Goal: Task Accomplishment & Management: Use online tool/utility

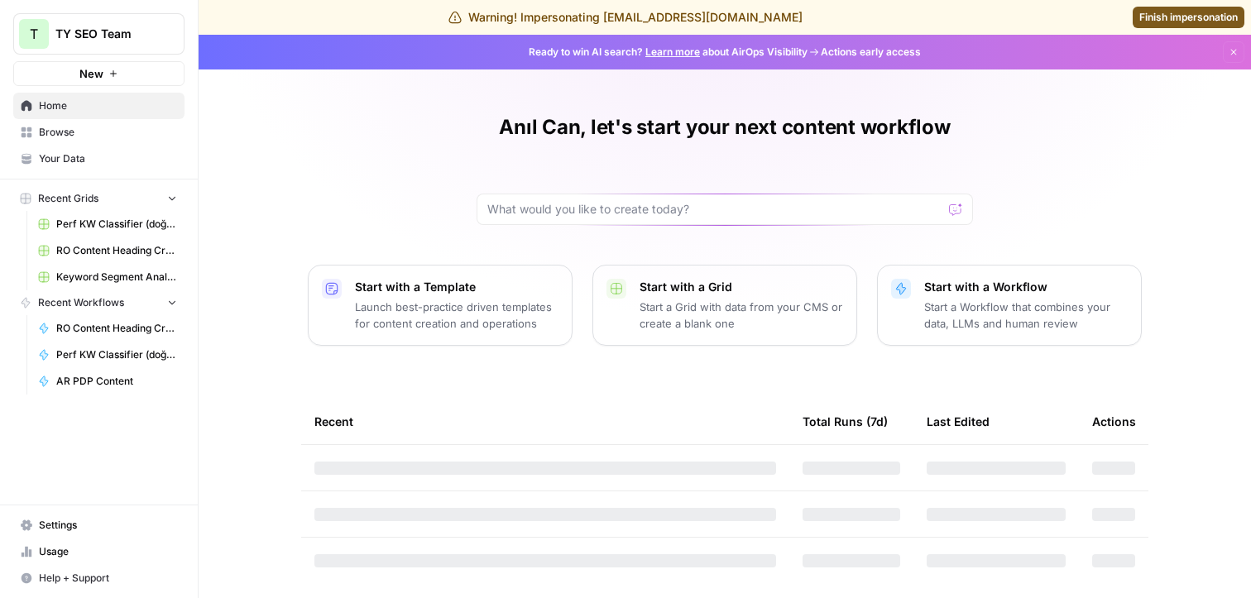
click at [55, 140] on link "Browse" at bounding box center [98, 132] width 171 height 26
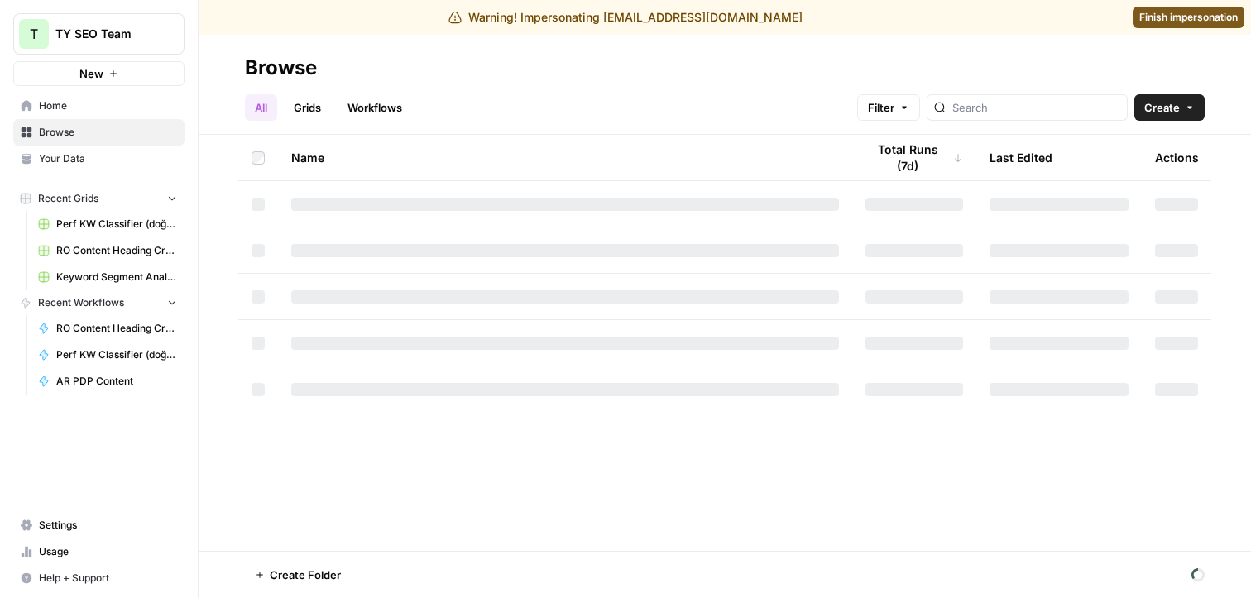
click at [390, 109] on link "Workflows" at bounding box center [375, 107] width 74 height 26
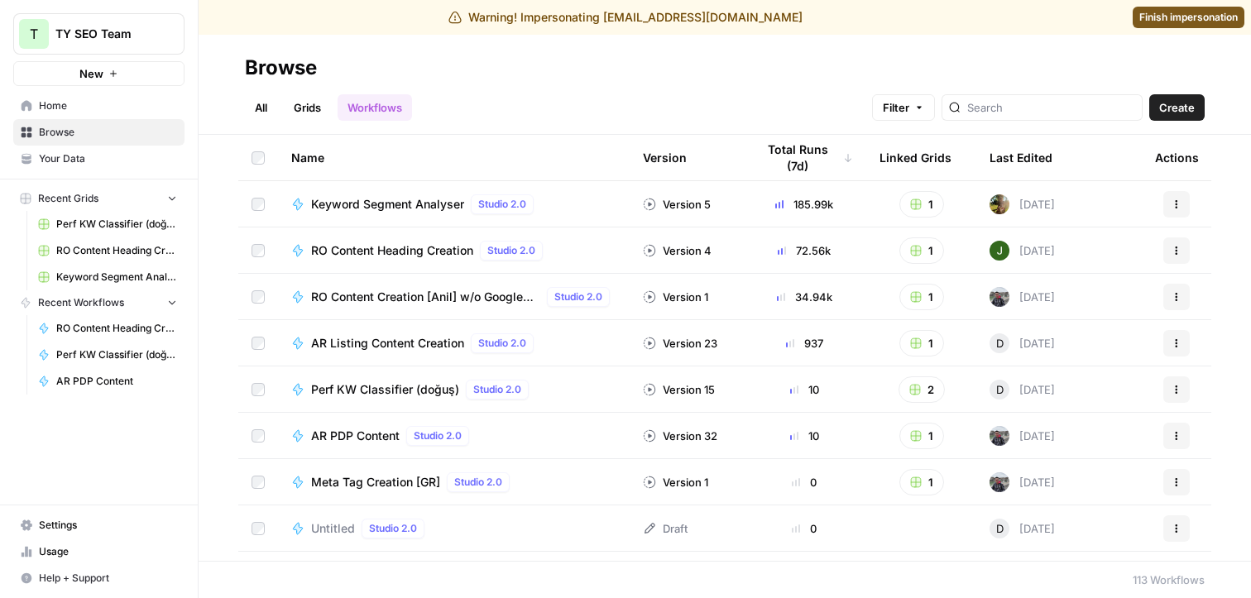
click at [378, 390] on span "Perf KW Classifier (doğuş)" at bounding box center [385, 389] width 148 height 17
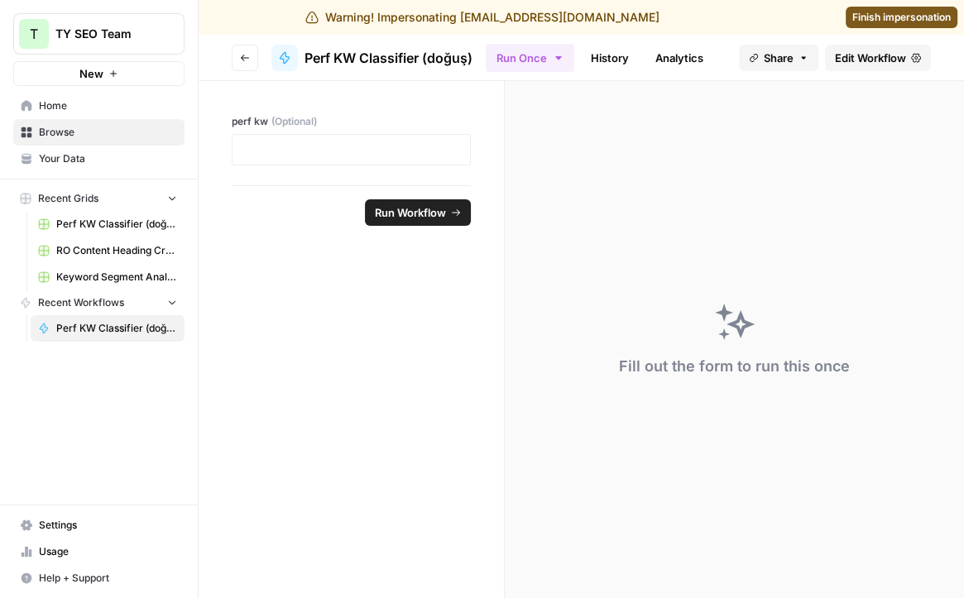
click at [603, 53] on link "History" at bounding box center [610, 58] width 58 height 26
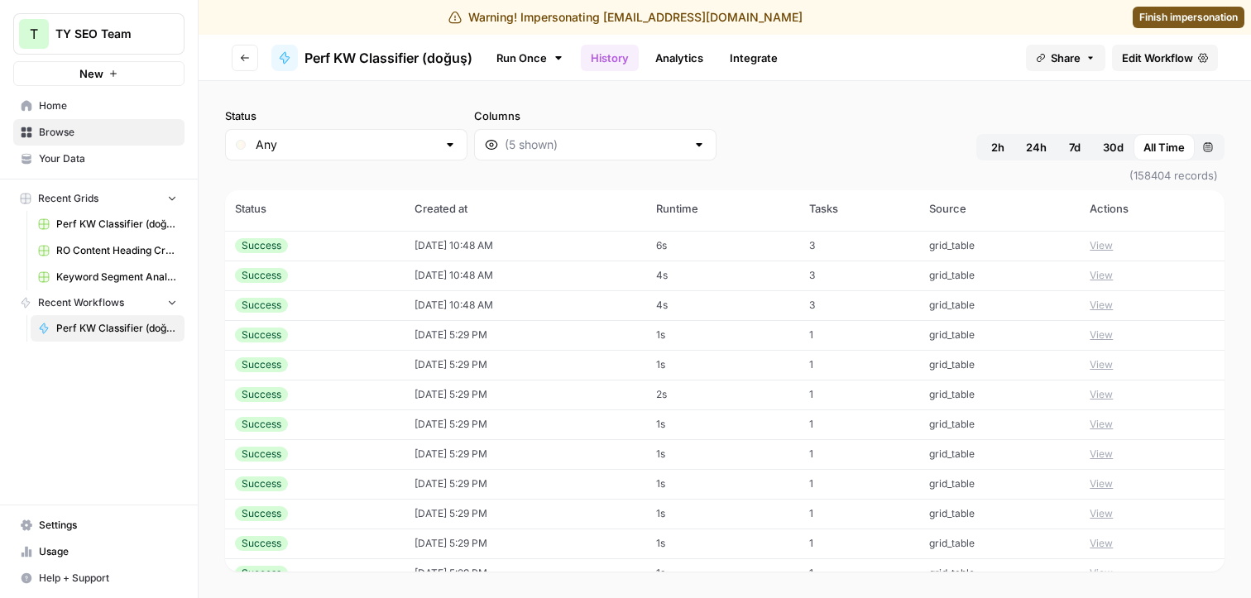
scroll to position [285, 0]
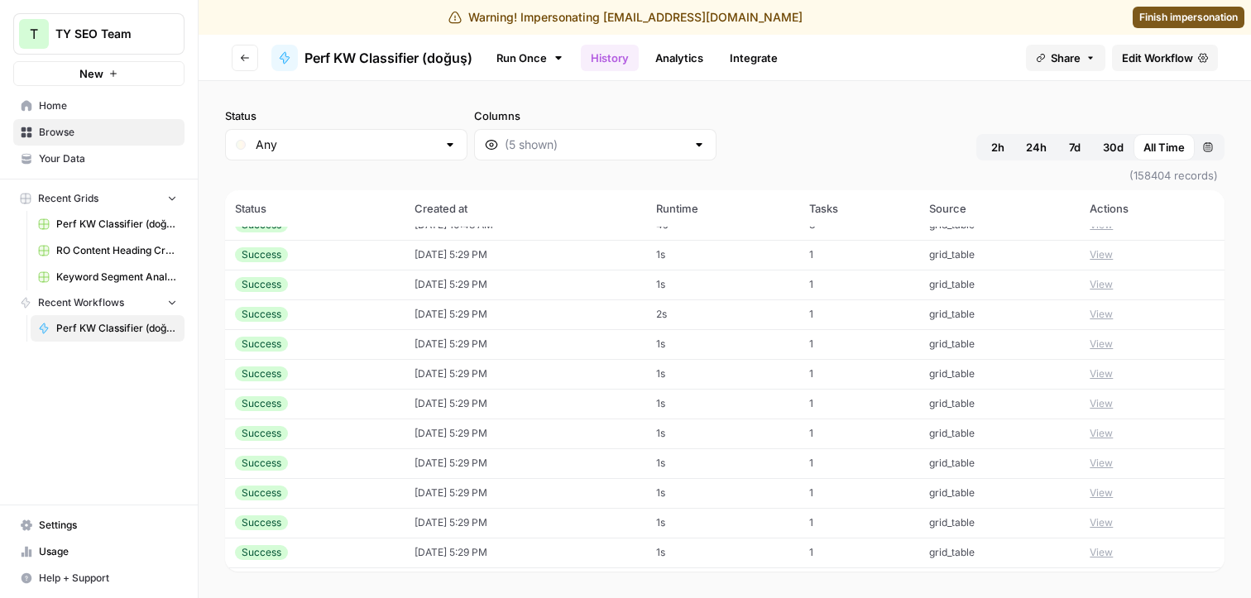
click at [1159, 19] on span "Finish impersonation" at bounding box center [1188, 17] width 98 height 15
